Goal: Transaction & Acquisition: Purchase product/service

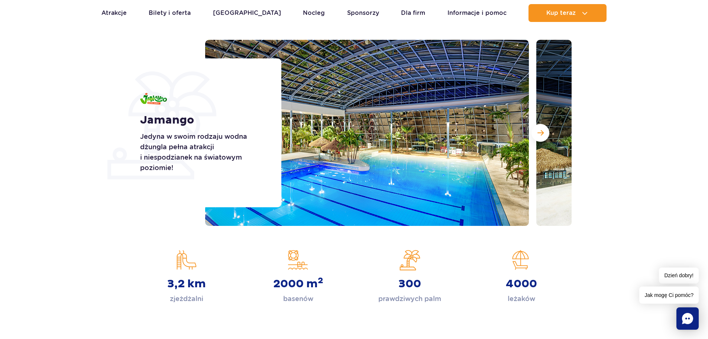
scroll to position [74, 0]
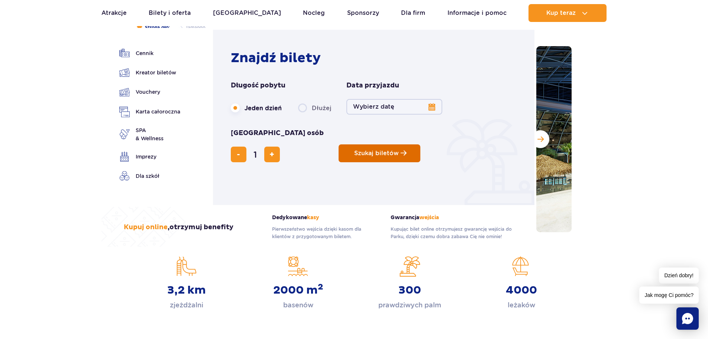
click at [354, 150] on span "Szukaj biletów" at bounding box center [376, 153] width 45 height 7
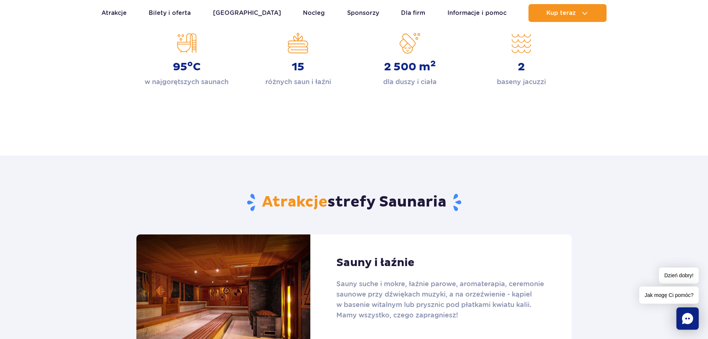
scroll to position [521, 0]
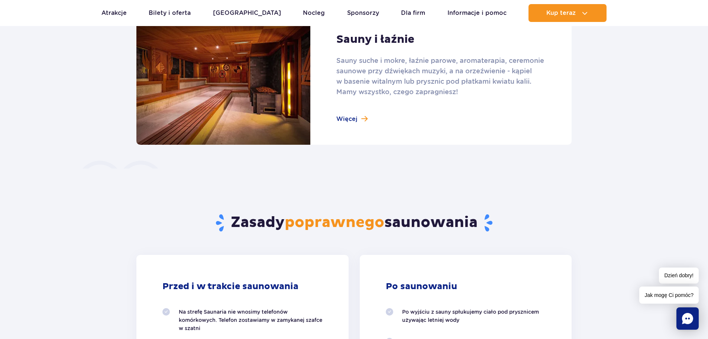
click at [365, 115] on link at bounding box center [354, 78] width 436 height 134
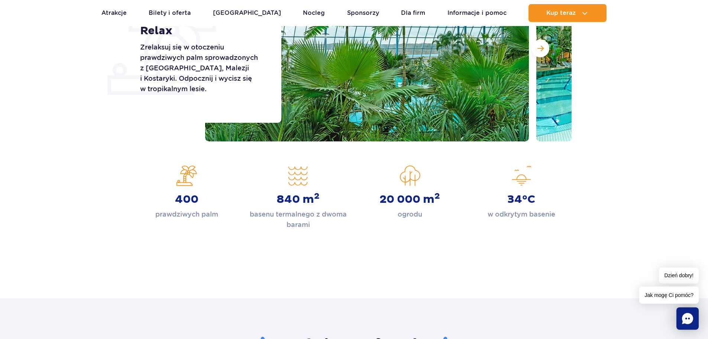
scroll to position [223, 0]
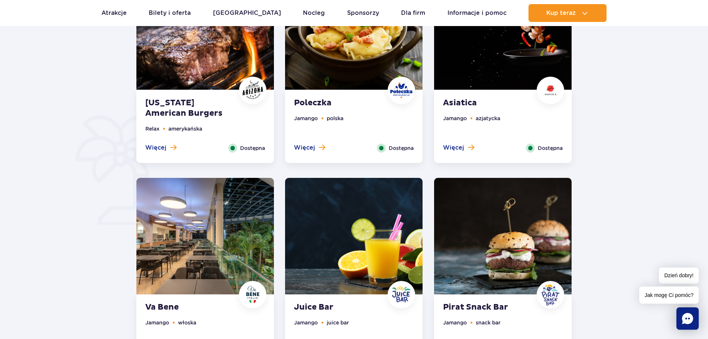
scroll to position [446, 0]
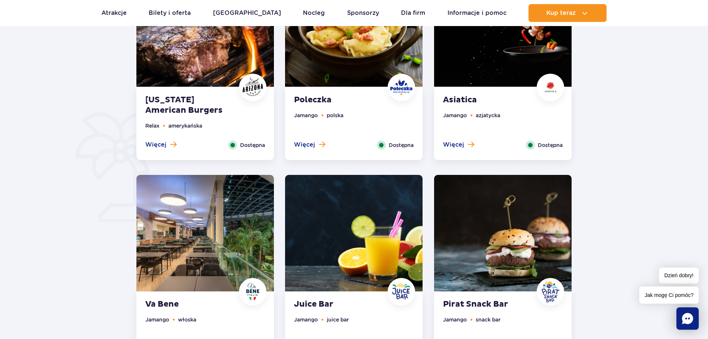
drag, startPoint x: 299, startPoint y: 147, endPoint x: 286, endPoint y: 145, distance: 13.1
click at [286, 145] on div "Poleczka Jamango polska Więcej Zamknij Dostępna" at bounding box center [354, 123] width 138 height 73
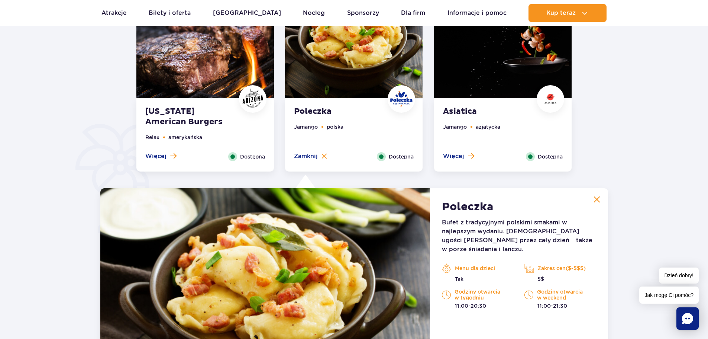
scroll to position [428, 0]
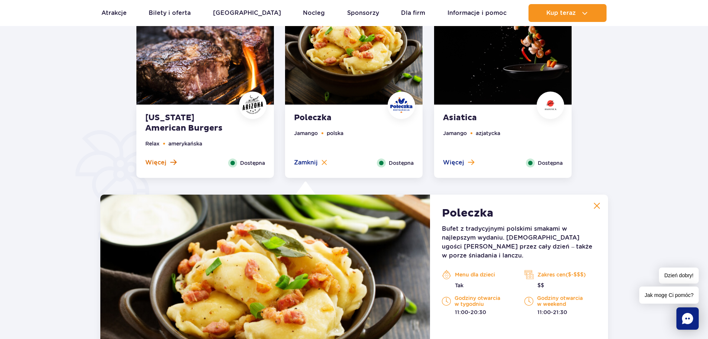
click at [149, 162] on span "Więcej" at bounding box center [155, 162] width 21 height 8
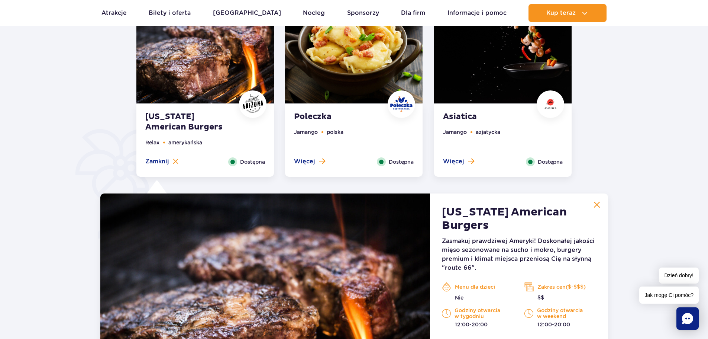
click at [457, 165] on div "Więcej Zamknij" at bounding box center [459, 161] width 42 height 9
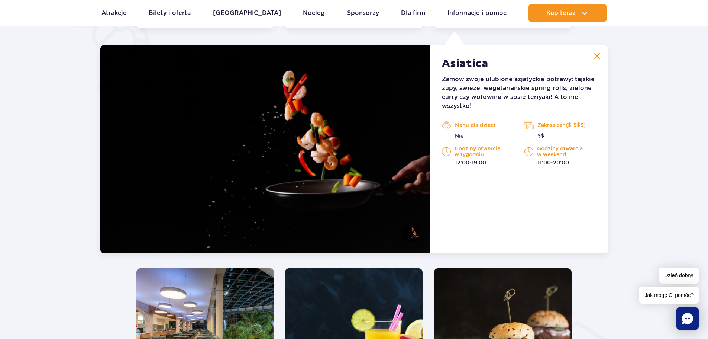
scroll to position [578, 0]
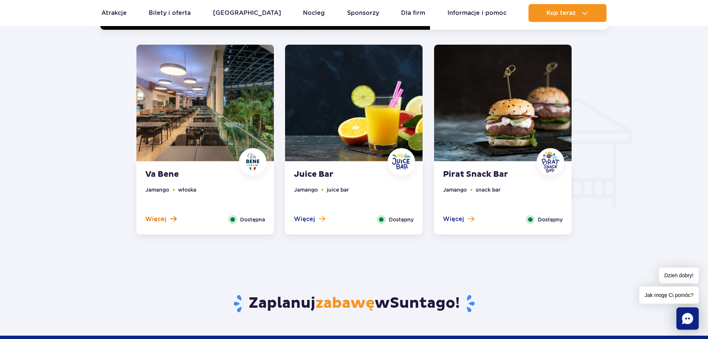
click at [167, 219] on button "Więcej" at bounding box center [160, 219] width 31 height 8
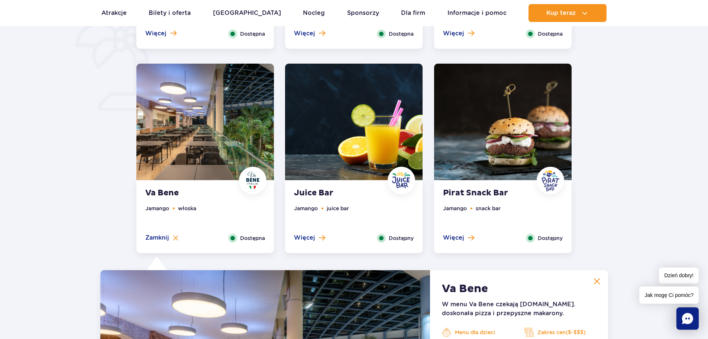
scroll to position [560, 0]
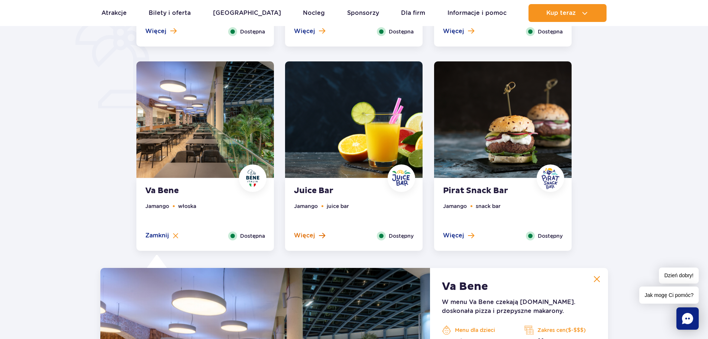
click at [308, 233] on span "Więcej" at bounding box center [304, 235] width 21 height 8
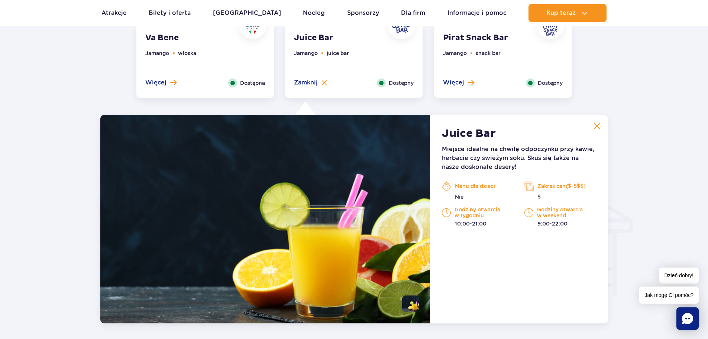
scroll to position [671, 0]
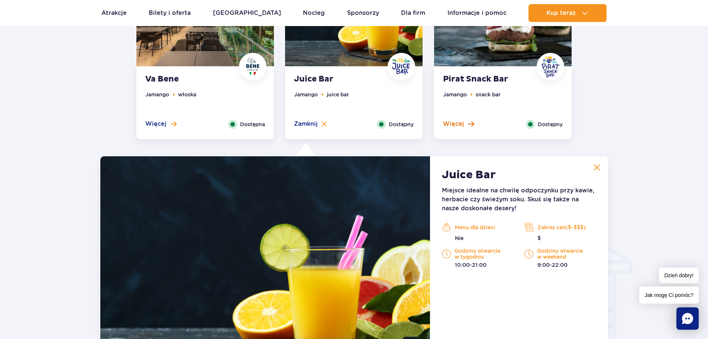
click at [453, 128] on span "Więcej" at bounding box center [453, 124] width 21 height 8
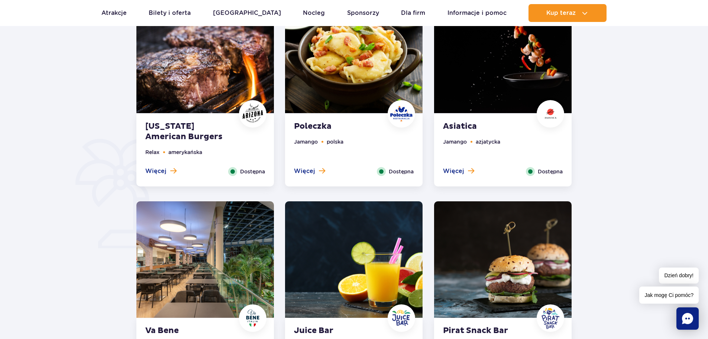
scroll to position [411, 0]
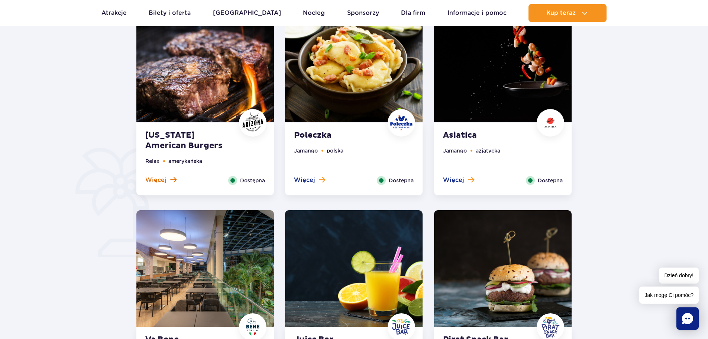
click at [164, 180] on span "Więcej" at bounding box center [155, 180] width 21 height 8
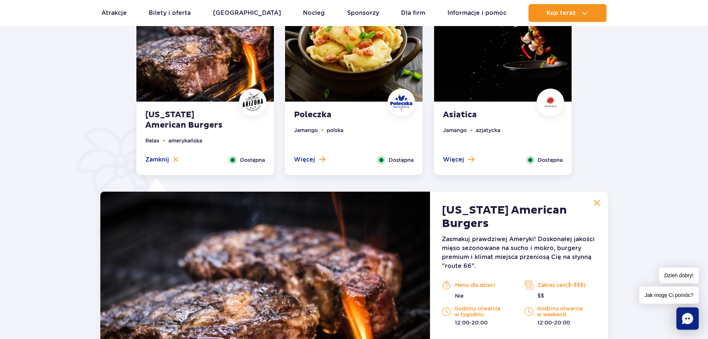
scroll to position [430, 0]
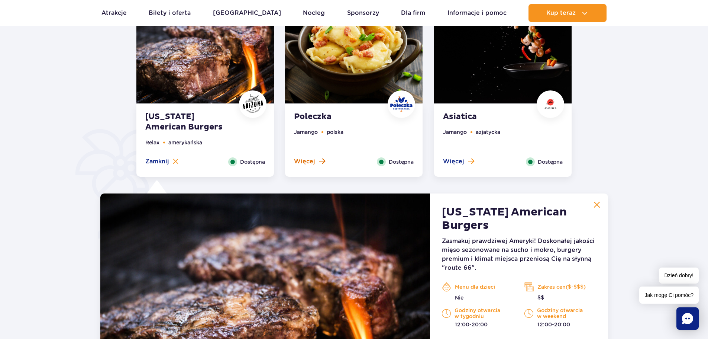
click at [296, 158] on span "Więcej" at bounding box center [304, 161] width 21 height 8
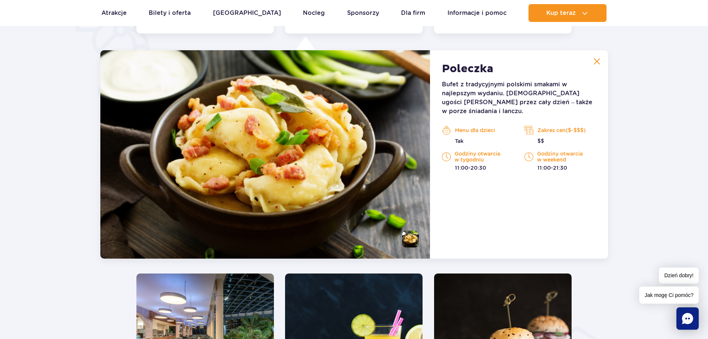
scroll to position [578, 0]
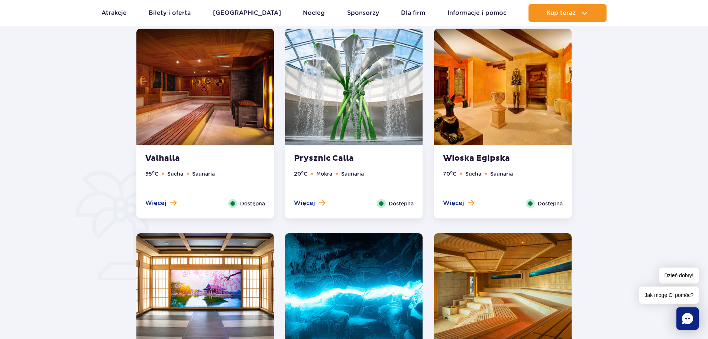
scroll to position [446, 0]
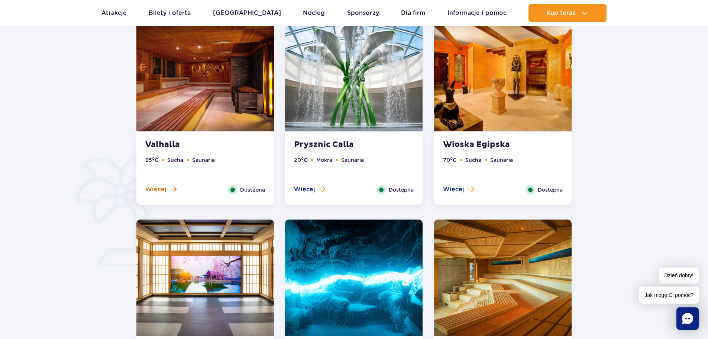
click at [162, 190] on span "Więcej" at bounding box center [155, 189] width 21 height 8
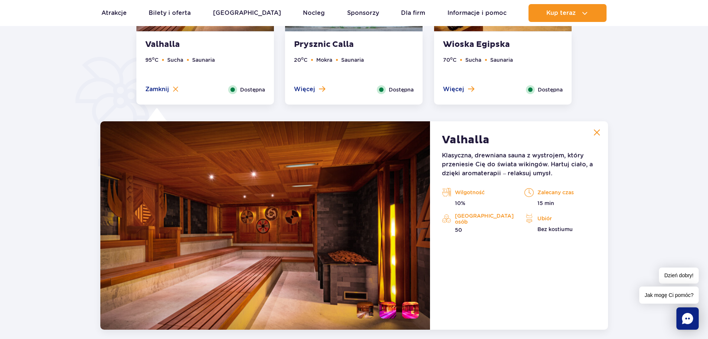
scroll to position [549, 0]
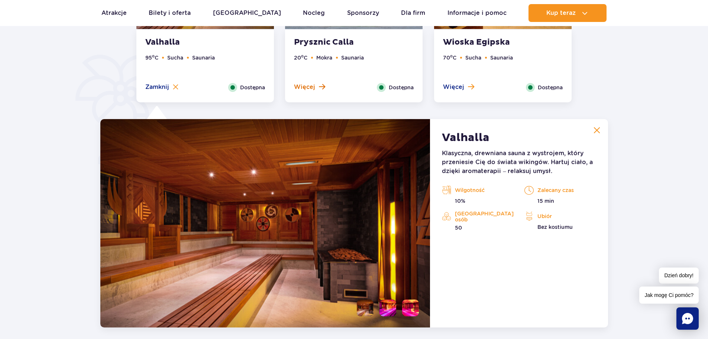
click at [304, 90] on span "Więcej" at bounding box center [304, 87] width 21 height 8
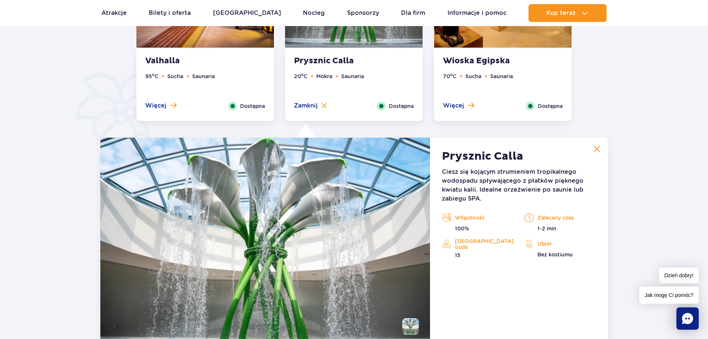
scroll to position [511, 0]
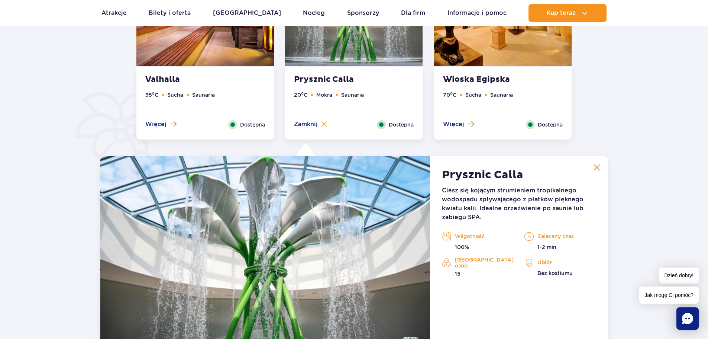
click at [174, 122] on span at bounding box center [173, 123] width 6 height 7
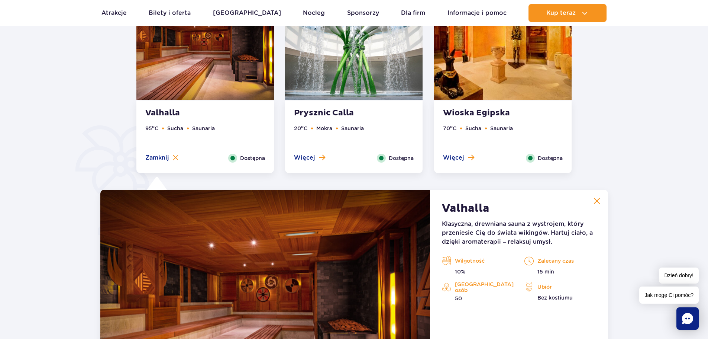
scroll to position [474, 0]
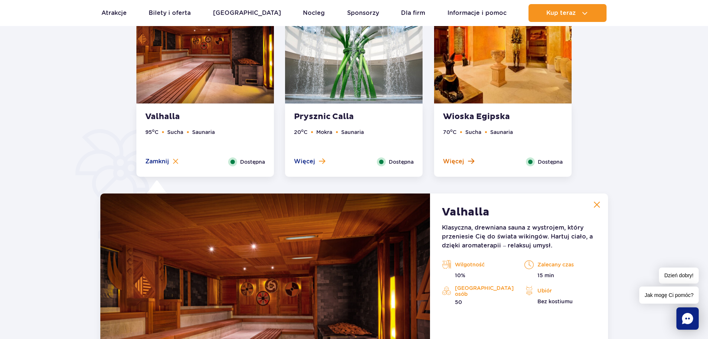
click at [453, 165] on span "Więcej" at bounding box center [453, 161] width 21 height 8
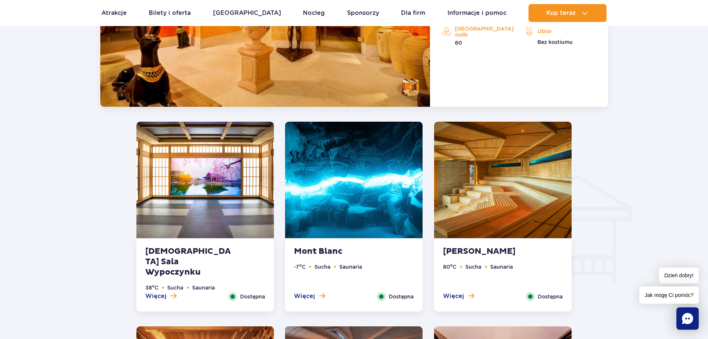
scroll to position [809, 0]
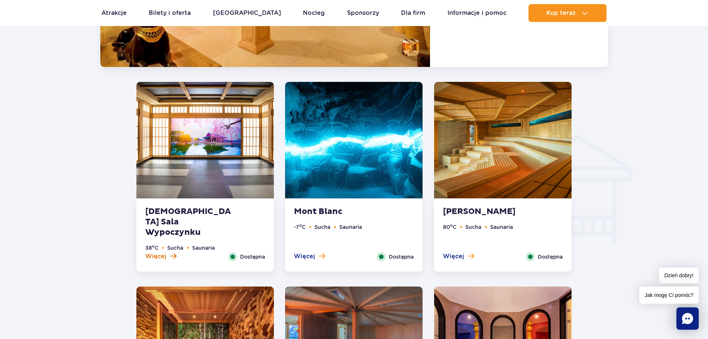
click at [156, 255] on span "Więcej" at bounding box center [155, 256] width 21 height 8
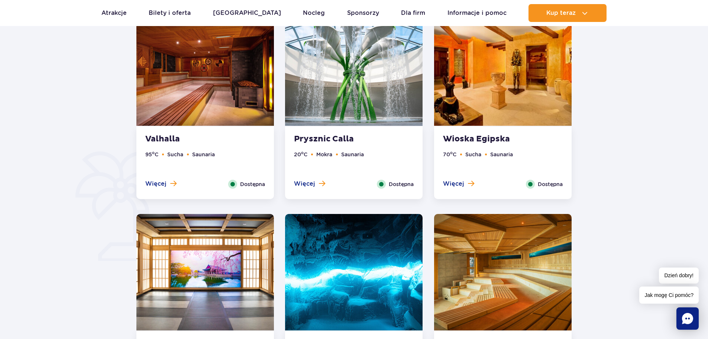
scroll to position [567, 0]
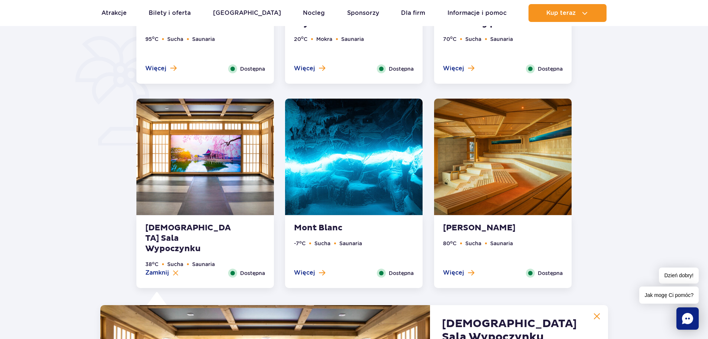
click at [308, 267] on ul "-7 o C Sucha Saunaria" at bounding box center [354, 253] width 120 height 29
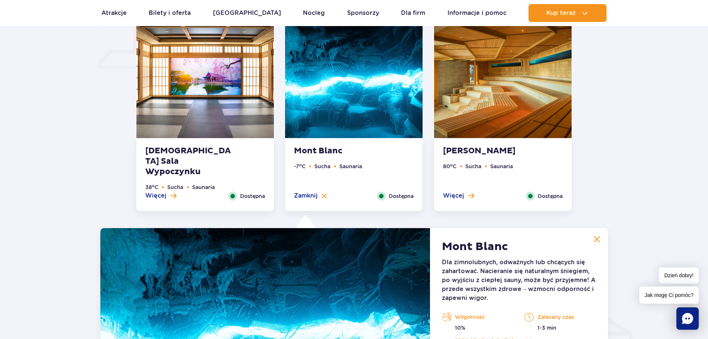
scroll to position [642, 0]
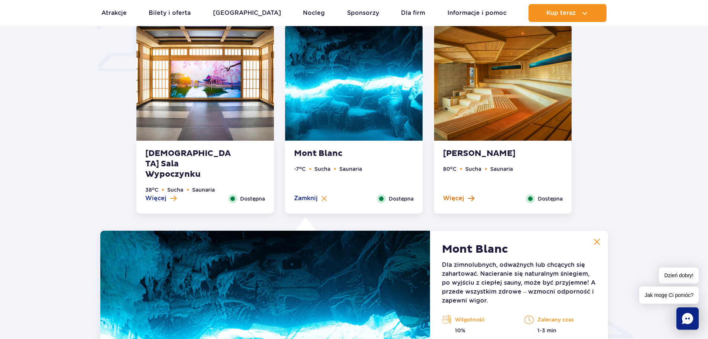
click at [451, 198] on span "Więcej" at bounding box center [453, 198] width 21 height 8
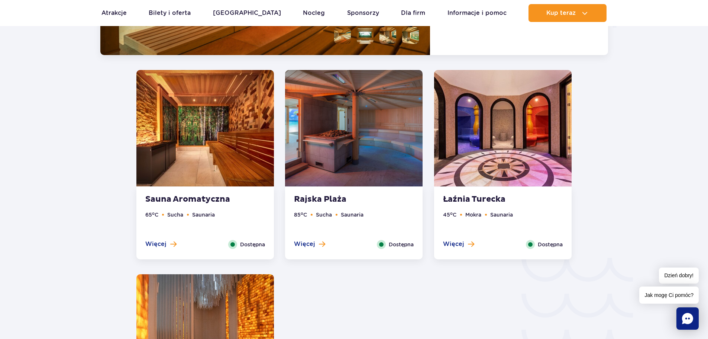
scroll to position [1051, 0]
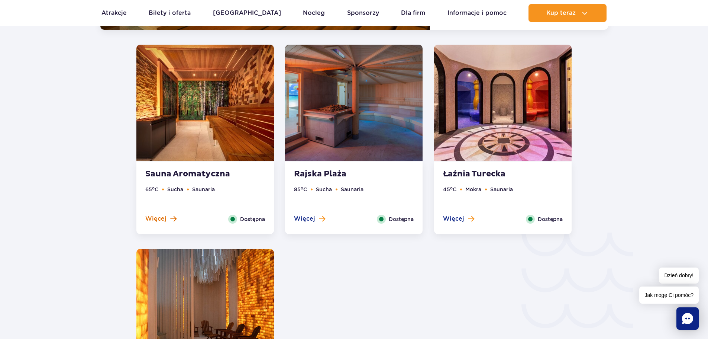
click at [159, 219] on span "Więcej" at bounding box center [155, 219] width 21 height 8
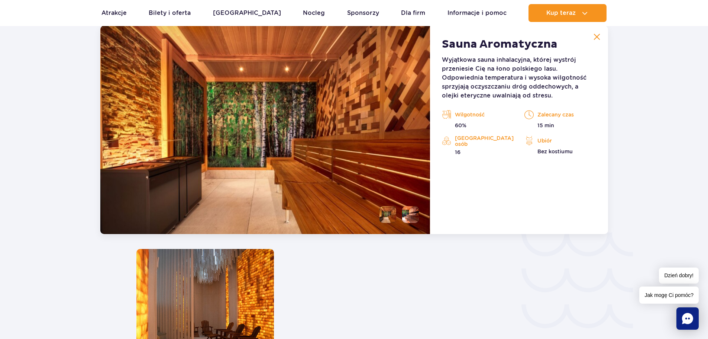
scroll to position [1032, 0]
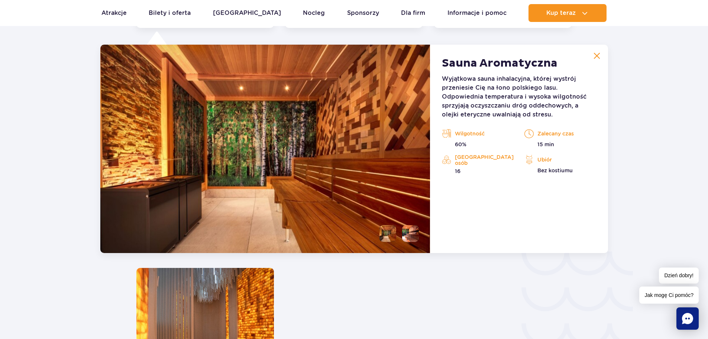
click at [388, 234] on li at bounding box center [388, 233] width 17 height 17
click at [408, 234] on li at bounding box center [410, 233] width 17 height 17
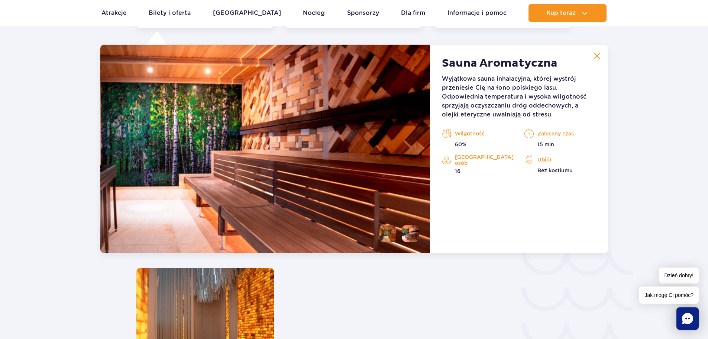
click at [390, 234] on li at bounding box center [388, 233] width 17 height 17
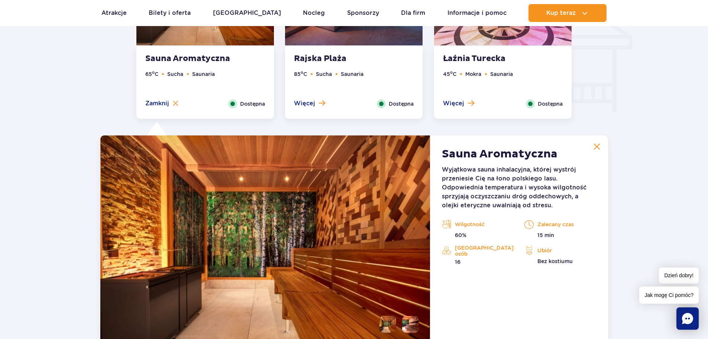
scroll to position [883, 0]
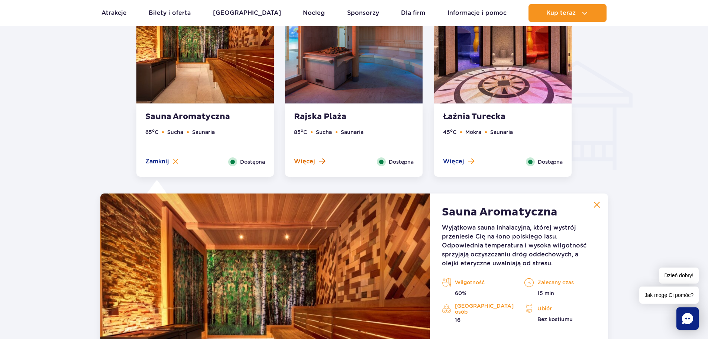
click at [315, 163] on span "Więcej" at bounding box center [304, 161] width 21 height 8
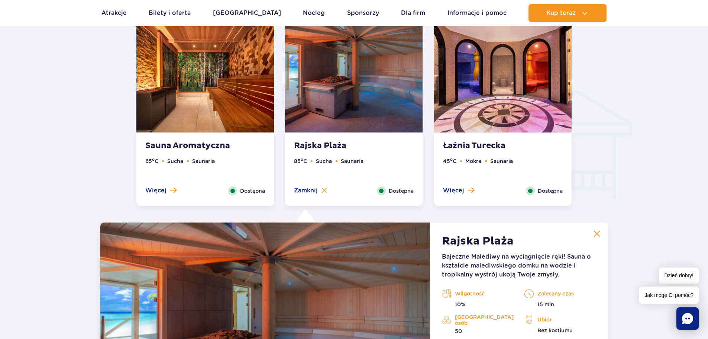
scroll to position [846, 0]
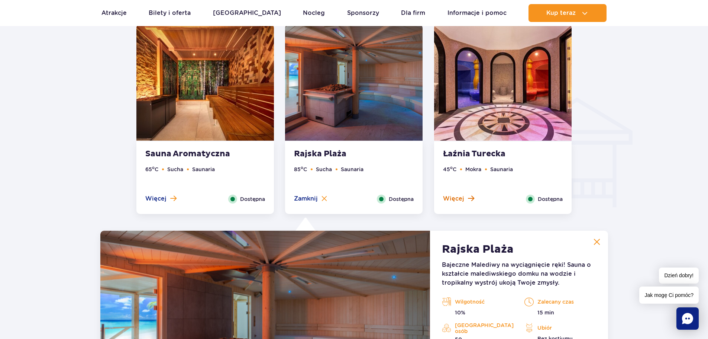
click at [451, 196] on span "Więcej" at bounding box center [453, 199] width 21 height 8
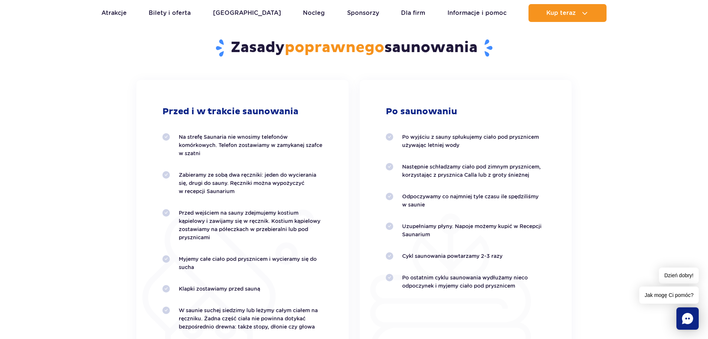
scroll to position [1515, 0]
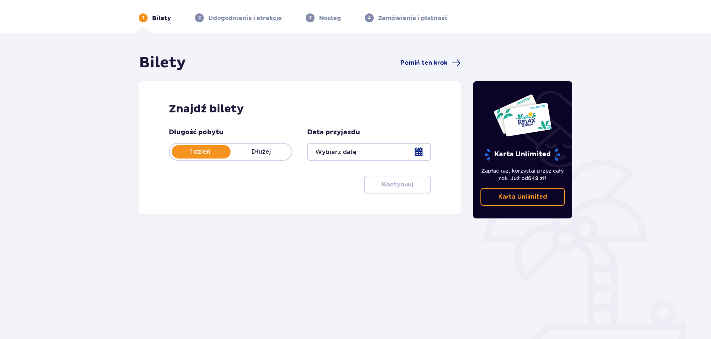
scroll to position [35, 0]
